Goal: Task Accomplishment & Management: Manage account settings

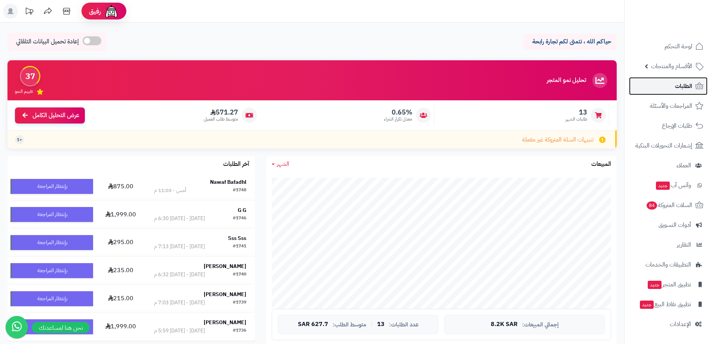
click at [666, 88] on link "الطلبات" at bounding box center [668, 86] width 79 height 18
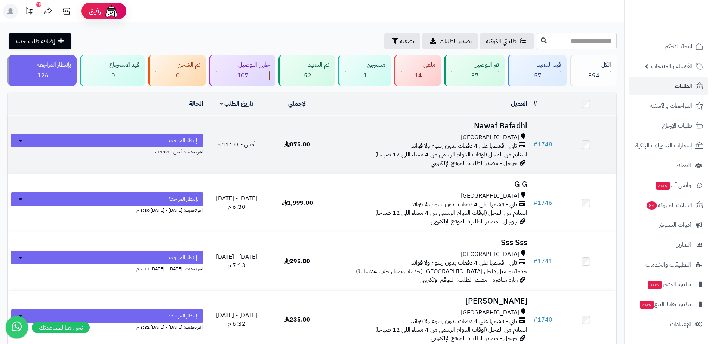
click at [508, 127] on h3 "Nawaf Bafadhl" at bounding box center [429, 125] width 197 height 9
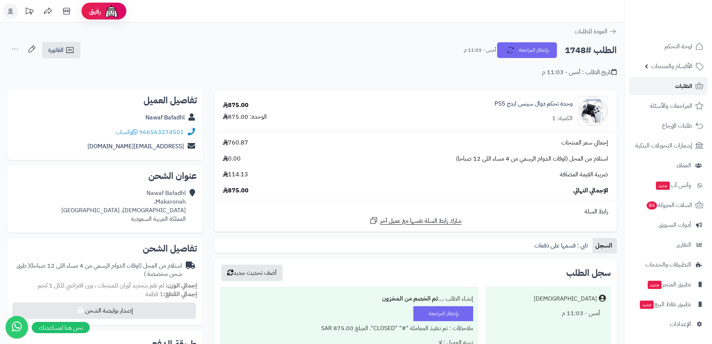
click at [651, 82] on link "الطلبات" at bounding box center [668, 86] width 79 height 18
